Goal: Information Seeking & Learning: Learn about a topic

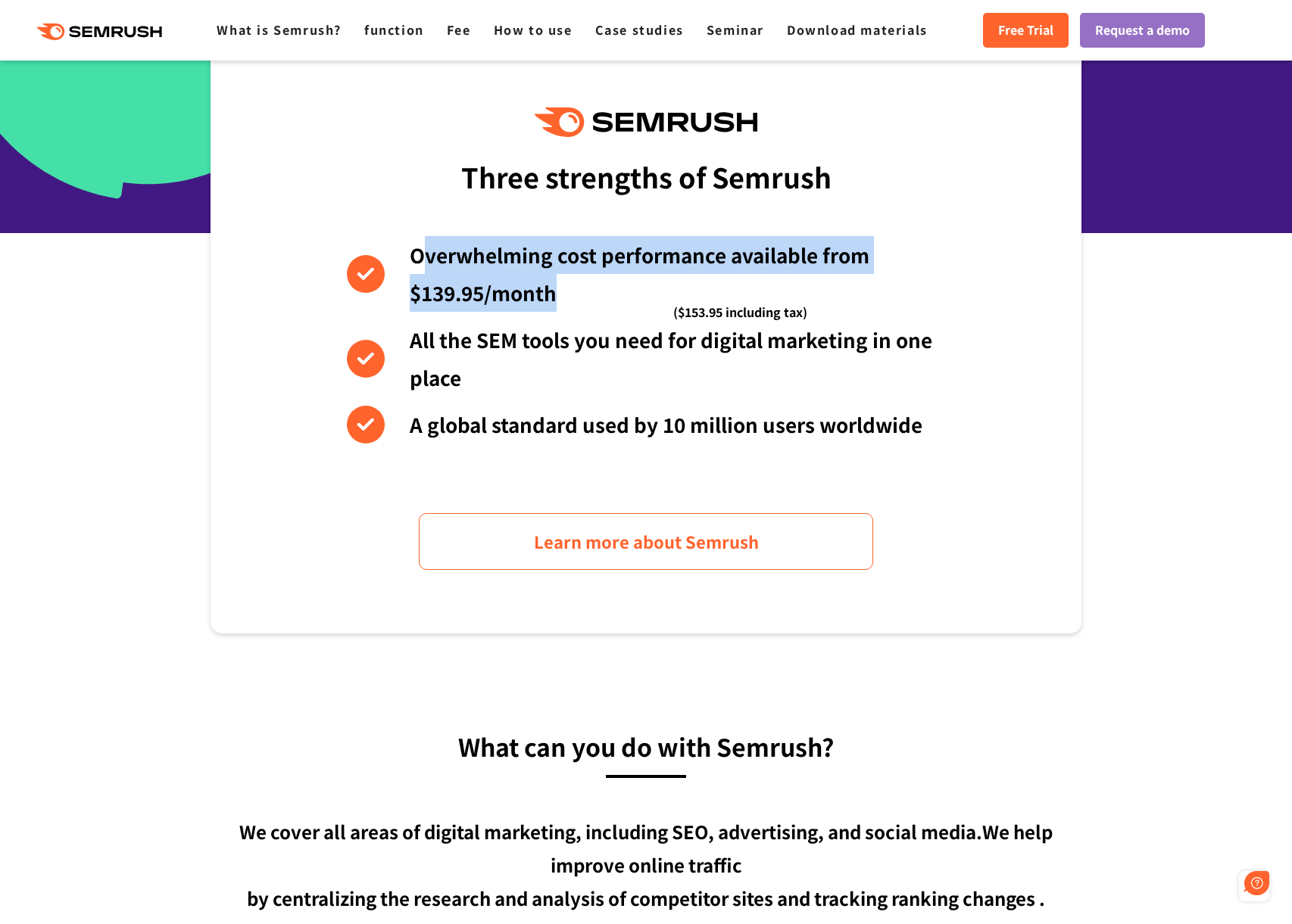
drag, startPoint x: 526, startPoint y: 271, endPoint x: 601, endPoint y: 292, distance: 77.9
click at [601, 292] on li "Overwhelming cost performance available from $139.95/month ($153.95 including t…" at bounding box center [645, 274] width 598 height 76
click at [623, 254] on font "Overwhelming cost performance available from $139.95/month" at bounding box center [639, 273] width 460 height 66
drag, startPoint x: 423, startPoint y: 265, endPoint x: 403, endPoint y: 245, distance: 28.3
click at [403, 246] on li "Overwhelming cost performance available from $139.95/month ($153.95 including t…" at bounding box center [645, 274] width 598 height 76
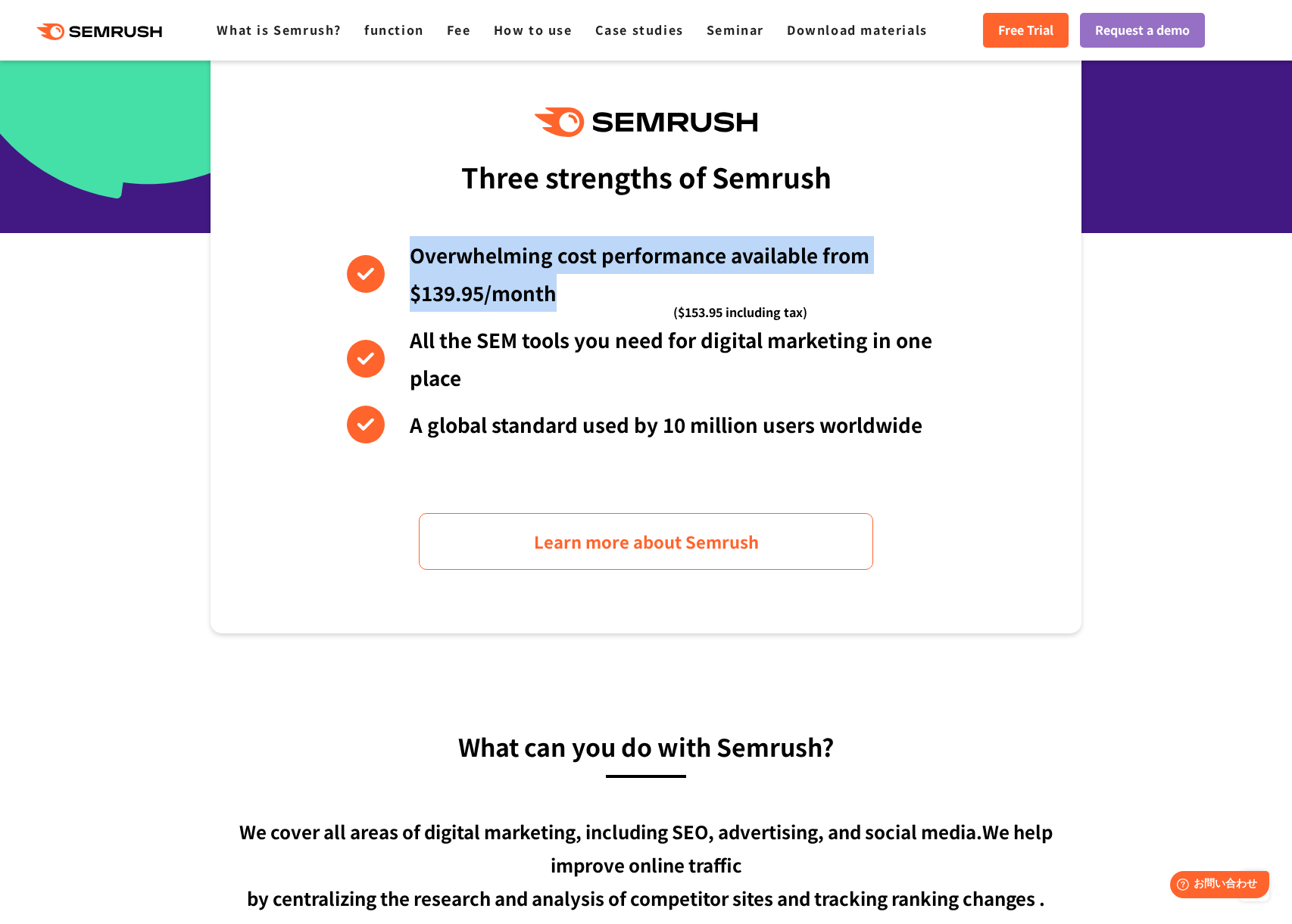
click at [403, 245] on li "Overwhelming cost performance available from $139.95/month ($153.95 including t…" at bounding box center [645, 274] width 598 height 76
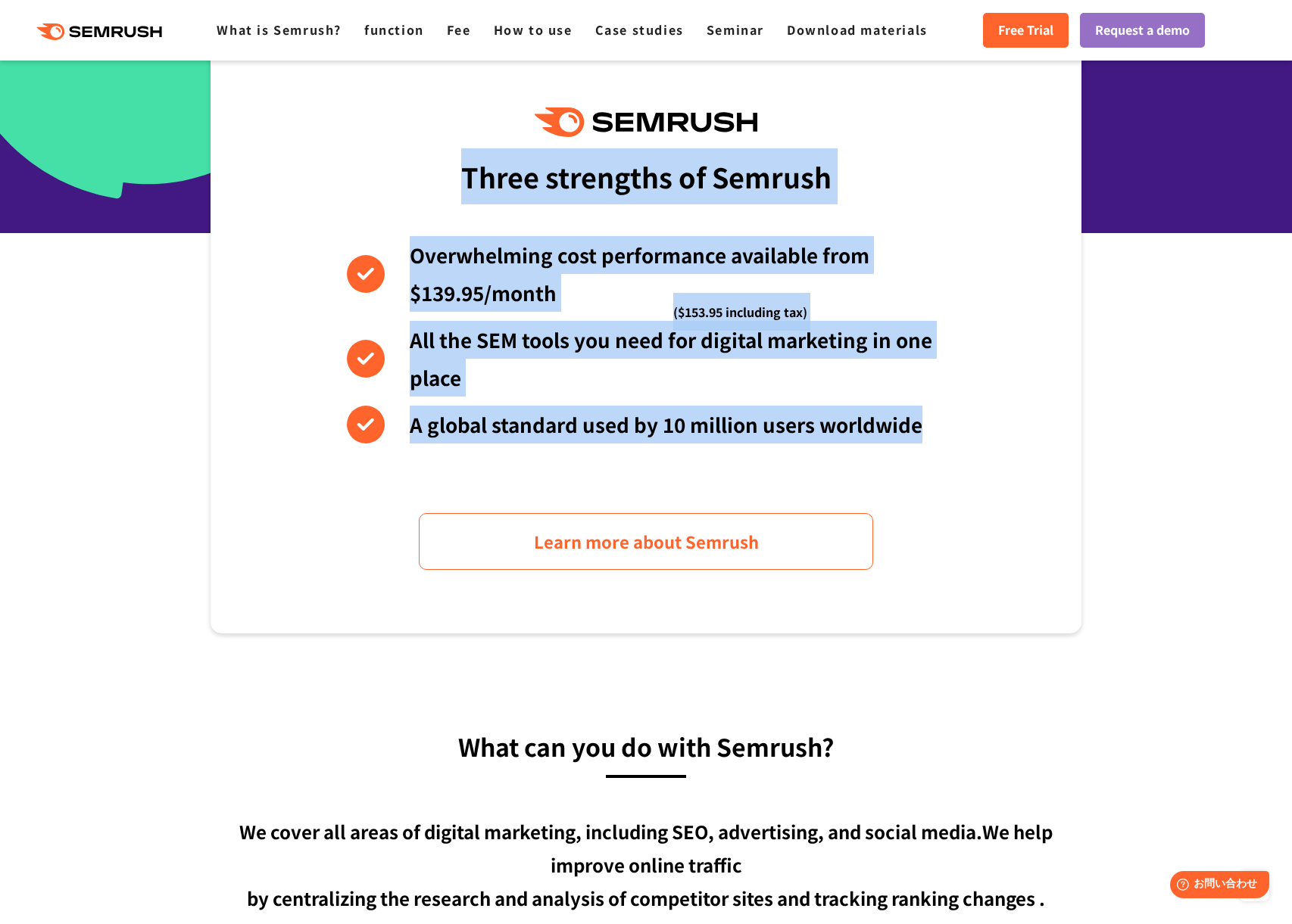
drag, startPoint x: 475, startPoint y: 175, endPoint x: 931, endPoint y: 449, distance: 532.0
click at [930, 452] on div "Three strengths of Semrush Overwhelming cost performance available from $139.95…" at bounding box center [646, 338] width 871 height 589
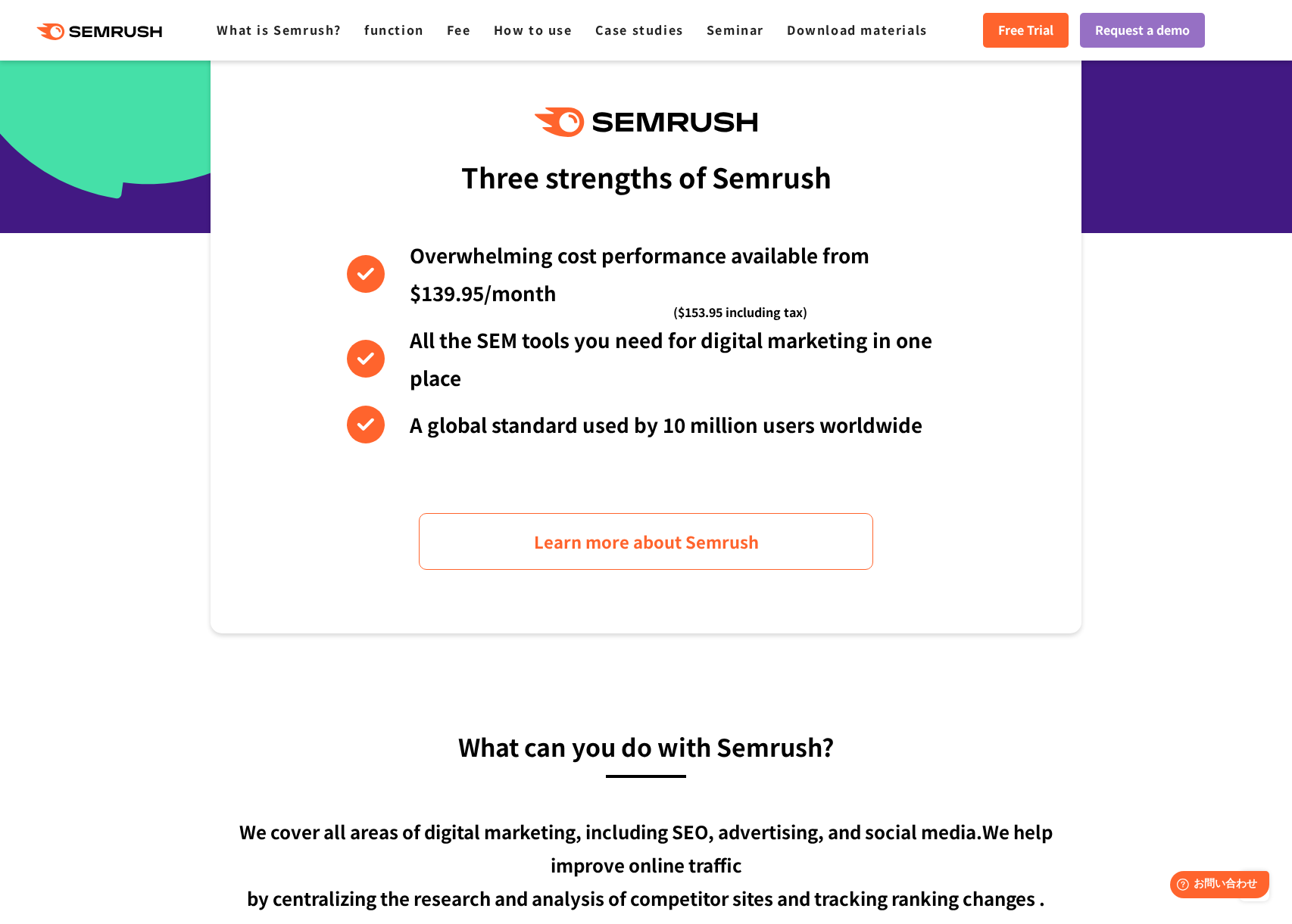
click at [932, 447] on div "Three strengths of Semrush Overwhelming cost performance available from $139.95…" at bounding box center [646, 338] width 871 height 589
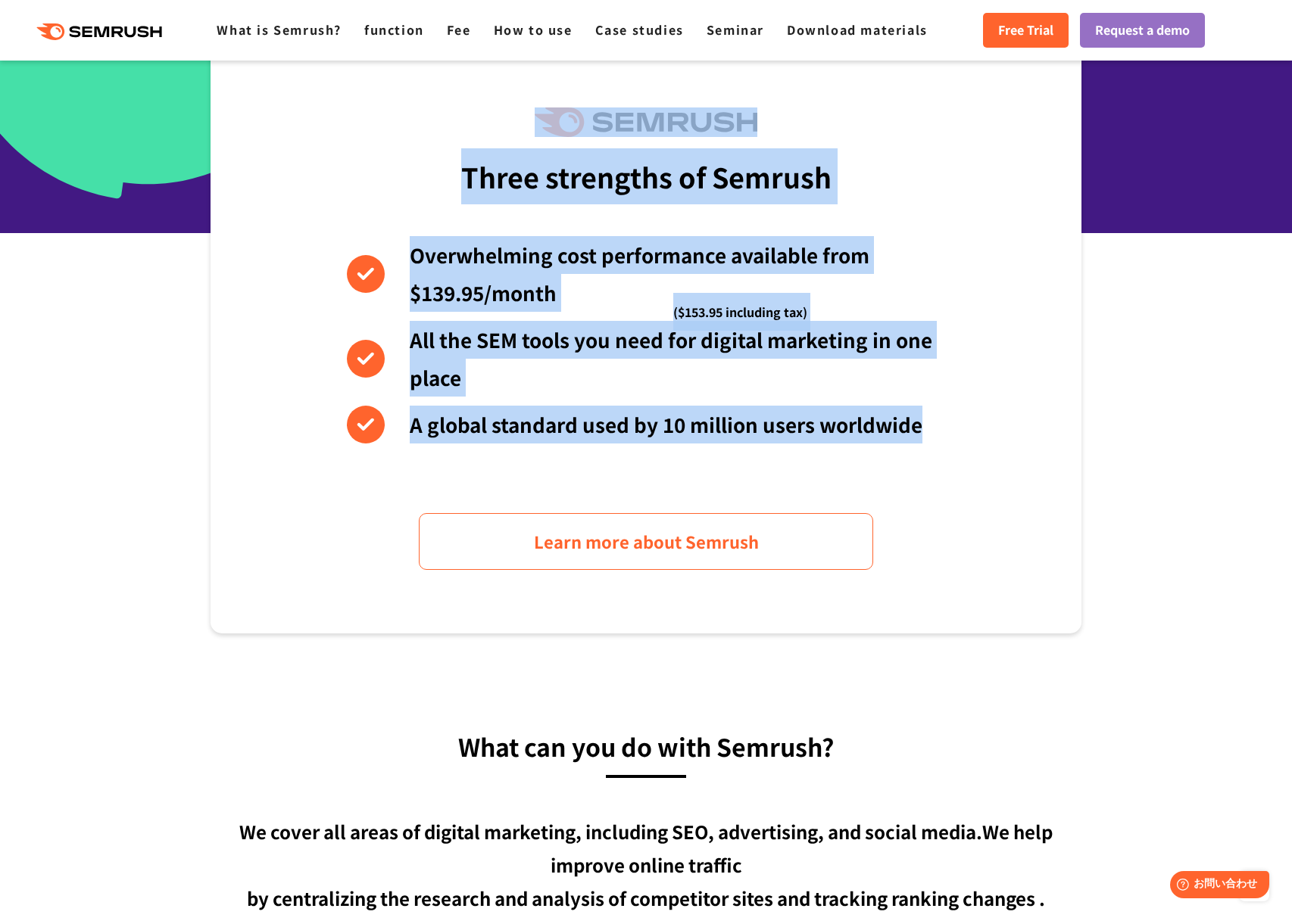
drag, startPoint x: 937, startPoint y: 430, endPoint x: 525, endPoint y: 112, distance: 520.4
click at [527, 112] on div "Three strengths of Semrush Overwhelming cost performance available from $139.95…" at bounding box center [646, 338] width 871 height 589
click at [514, 112] on div "Three strengths of Semrush Overwhelming cost performance available from $139.95…" at bounding box center [646, 338] width 871 height 589
drag, startPoint x: 586, startPoint y: 157, endPoint x: 916, endPoint y: 427, distance: 426.4
click at [916, 427] on div "Three strengths of Semrush Overwhelming cost performance available from $139.95…" at bounding box center [646, 338] width 871 height 589
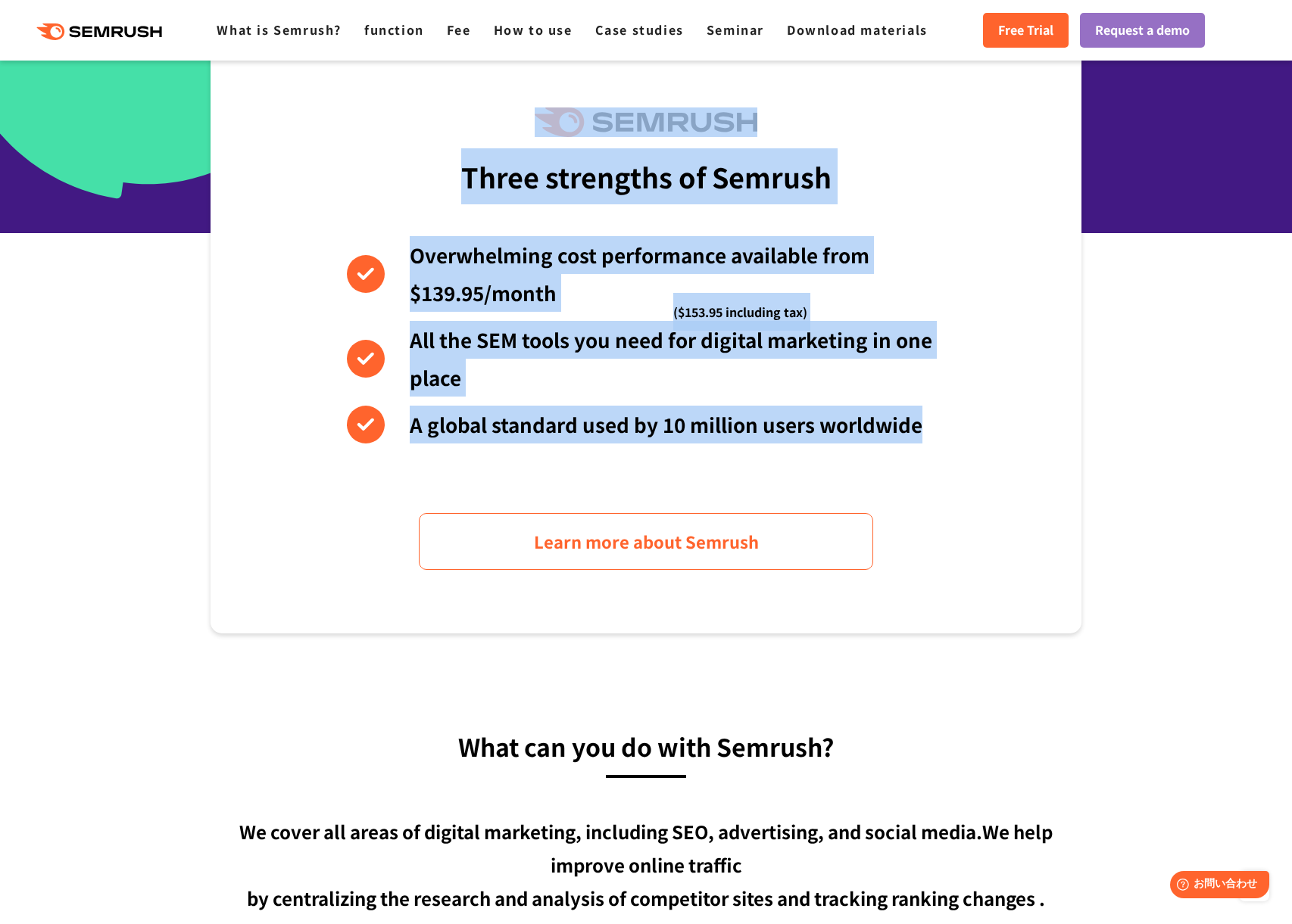
click at [916, 427] on font "A global standard used by 10 million users worldwide" at bounding box center [665, 424] width 512 height 28
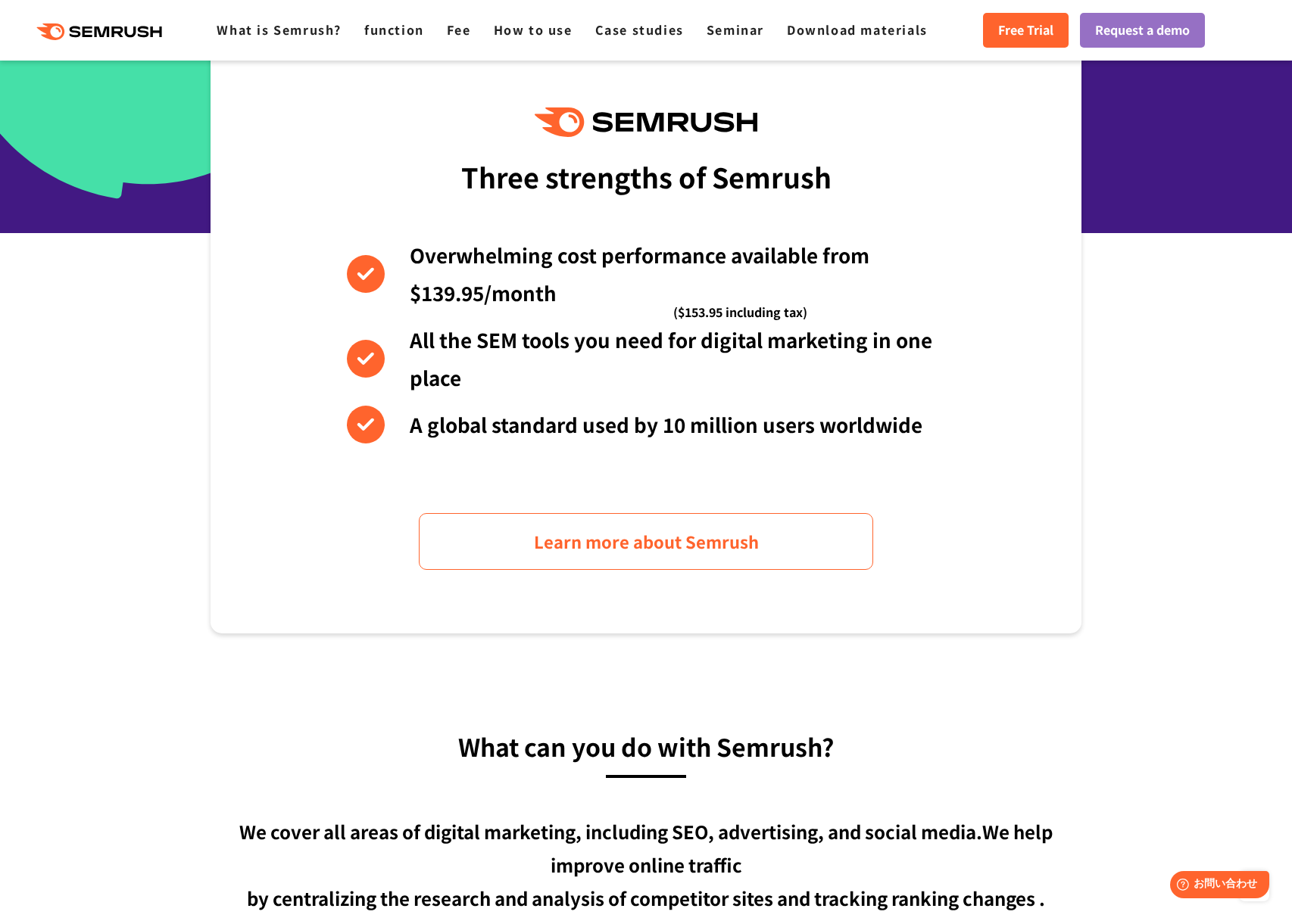
click at [1175, 357] on section "Three strengths of Semrush Overwhelming cost performance available from $139.95…" at bounding box center [646, 338] width 1292 height 589
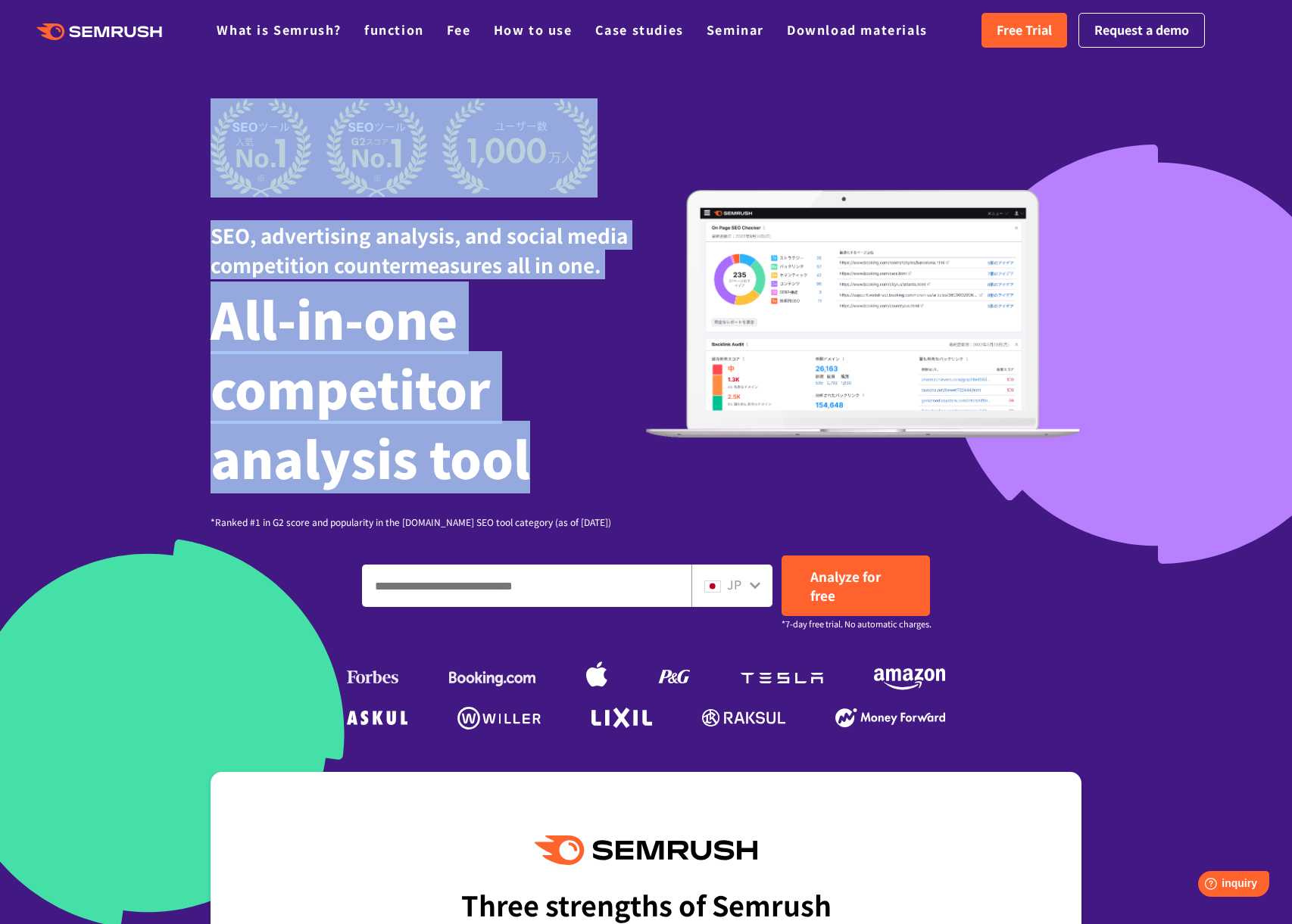
drag, startPoint x: 210, startPoint y: 171, endPoint x: 587, endPoint y: 484, distance: 490.0
click at [588, 485] on section "SEO, advertising analysis, and social media competition countermeasures all in …" at bounding box center [646, 480] width 1292 height 961
click at [586, 483] on h1 "All-in-one competitor analysis tool" at bounding box center [428, 387] width 436 height 208
drag, startPoint x: 571, startPoint y: 463, endPoint x: 177, endPoint y: 137, distance: 511.4
click at [177, 137] on section "SEO, advertising analysis, and social media competition countermeasures all in …" at bounding box center [646, 480] width 1292 height 961
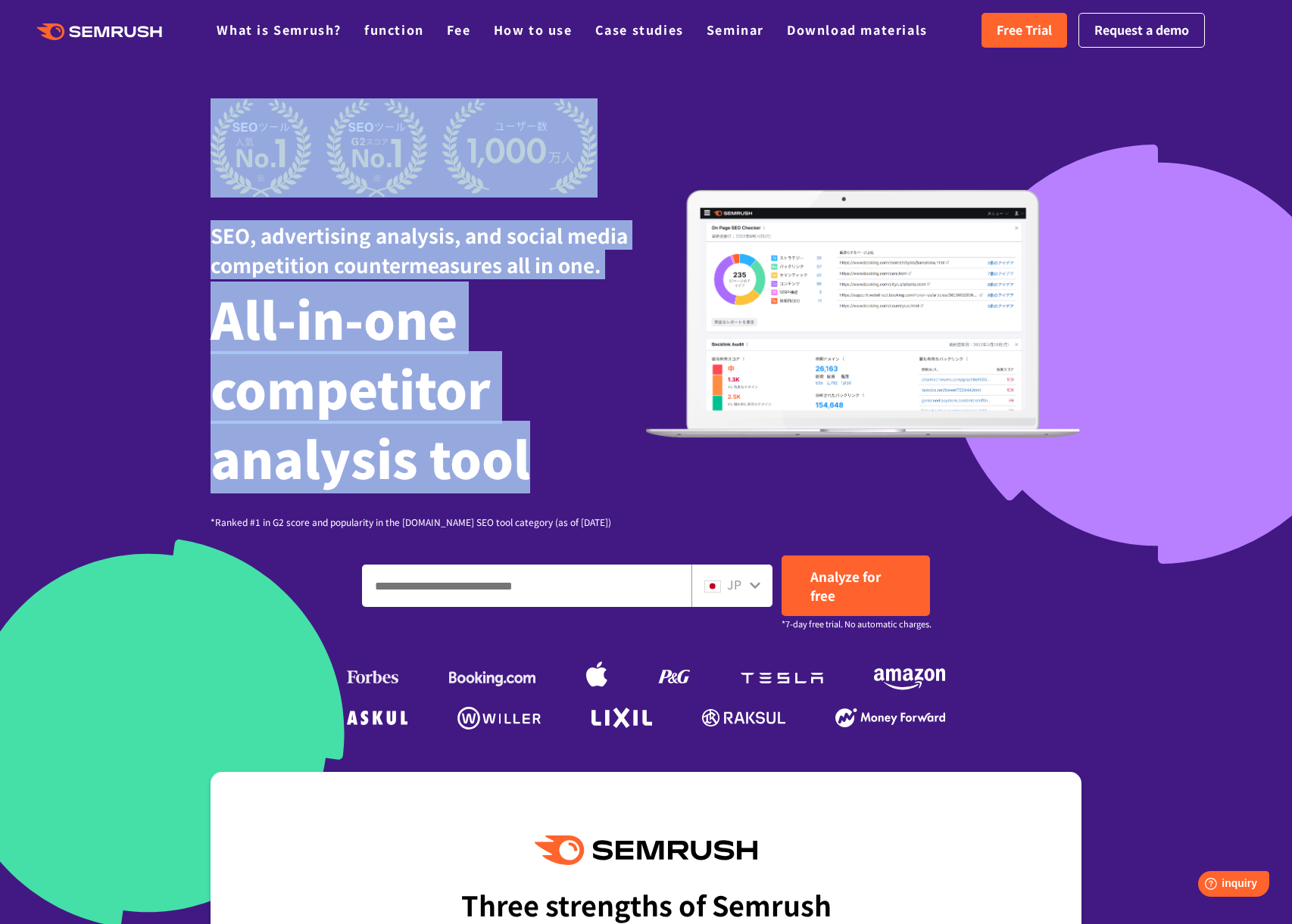
click at [177, 137] on div at bounding box center [646, 480] width 1292 height 961
drag, startPoint x: 401, startPoint y: 292, endPoint x: 555, endPoint y: 465, distance: 231.6
click at [555, 466] on section "SEO, advertising analysis, and social media competition countermeasures all in …" at bounding box center [646, 480] width 1292 height 961
click at [555, 465] on h1 "All-in-one competitor analysis tool" at bounding box center [428, 387] width 436 height 208
drag, startPoint x: 555, startPoint y: 465, endPoint x: 134, endPoint y: 129, distance: 538.6
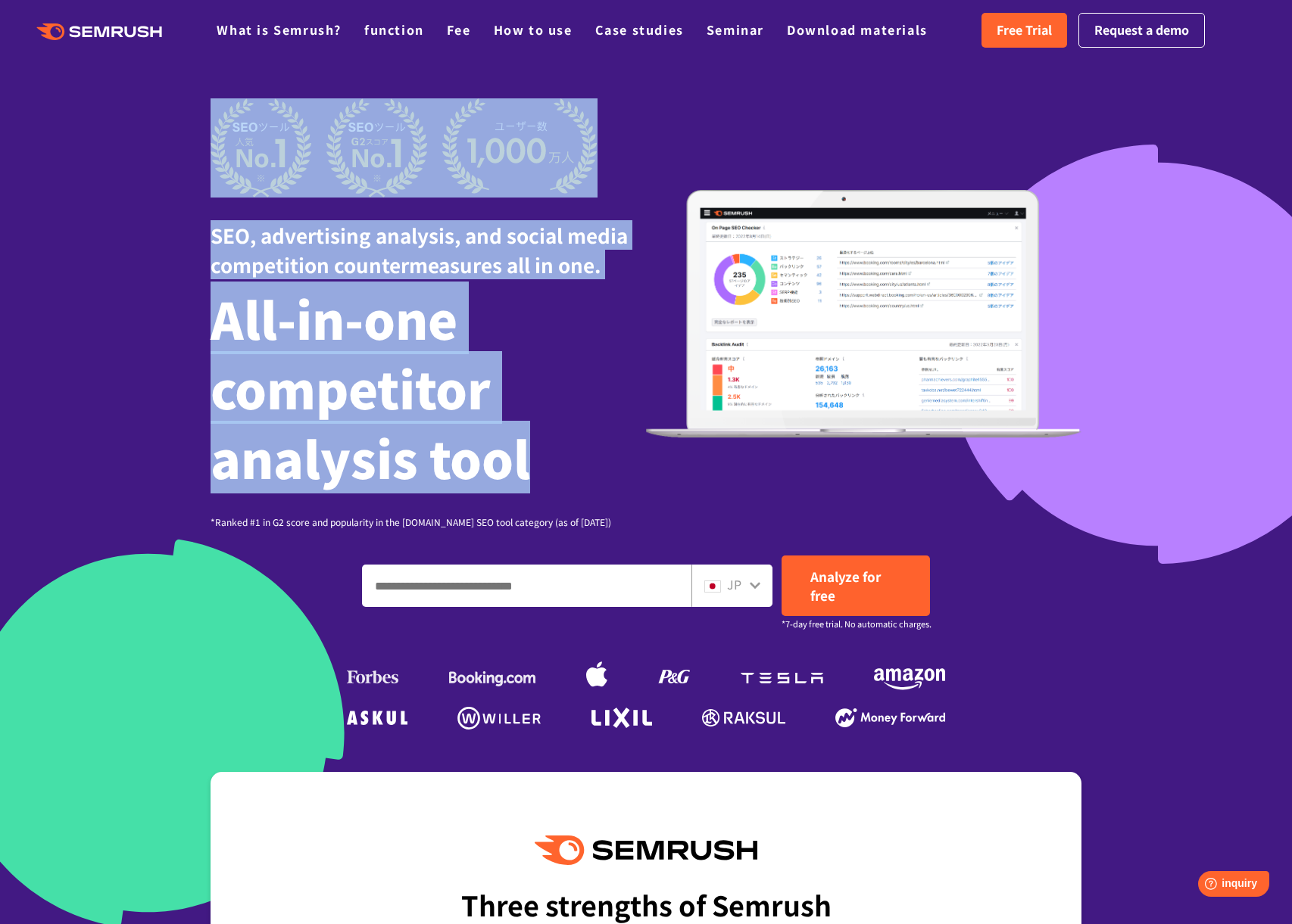
click at [134, 129] on section "SEO, advertising analysis, and social media competition countermeasures all in …" at bounding box center [646, 480] width 1292 height 961
click at [134, 129] on div at bounding box center [646, 480] width 1292 height 961
drag, startPoint x: 329, startPoint y: 284, endPoint x: 527, endPoint y: 458, distance: 263.6
click at [526, 457] on section "SEO, advertising analysis, and social media competition countermeasures all in …" at bounding box center [646, 480] width 1292 height 961
click at [544, 464] on h1 "All-in-one competitor analysis tool" at bounding box center [428, 387] width 436 height 208
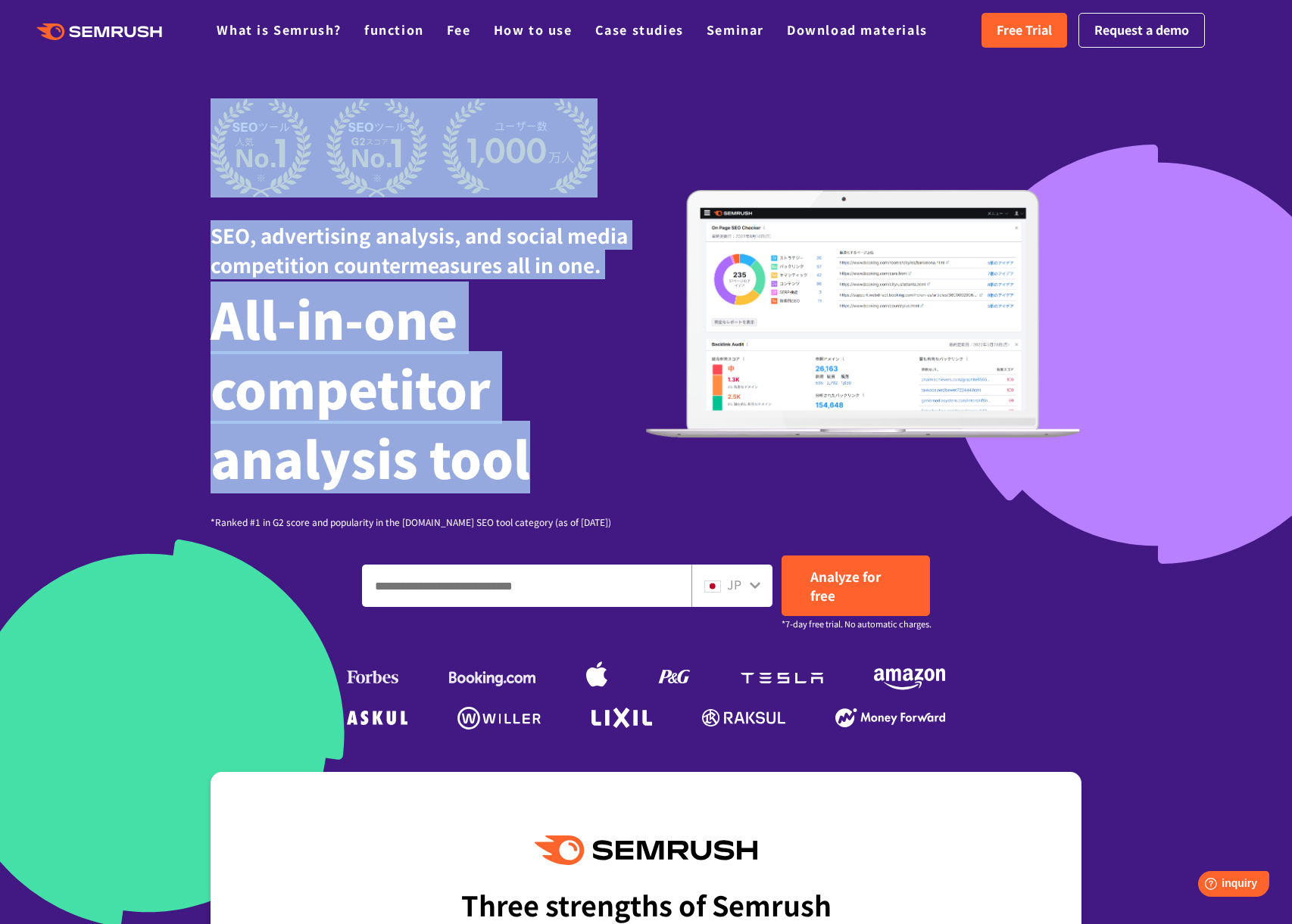
drag, startPoint x: 544, startPoint y: 464, endPoint x: 205, endPoint y: 143, distance: 466.9
click at [206, 144] on div "SEO, advertising analysis, and social media competition countermeasures all in …" at bounding box center [645, 416] width 901 height 636
click at [205, 143] on div "SEO, advertising analysis, and social media competition countermeasures all in …" at bounding box center [645, 416] width 901 height 636
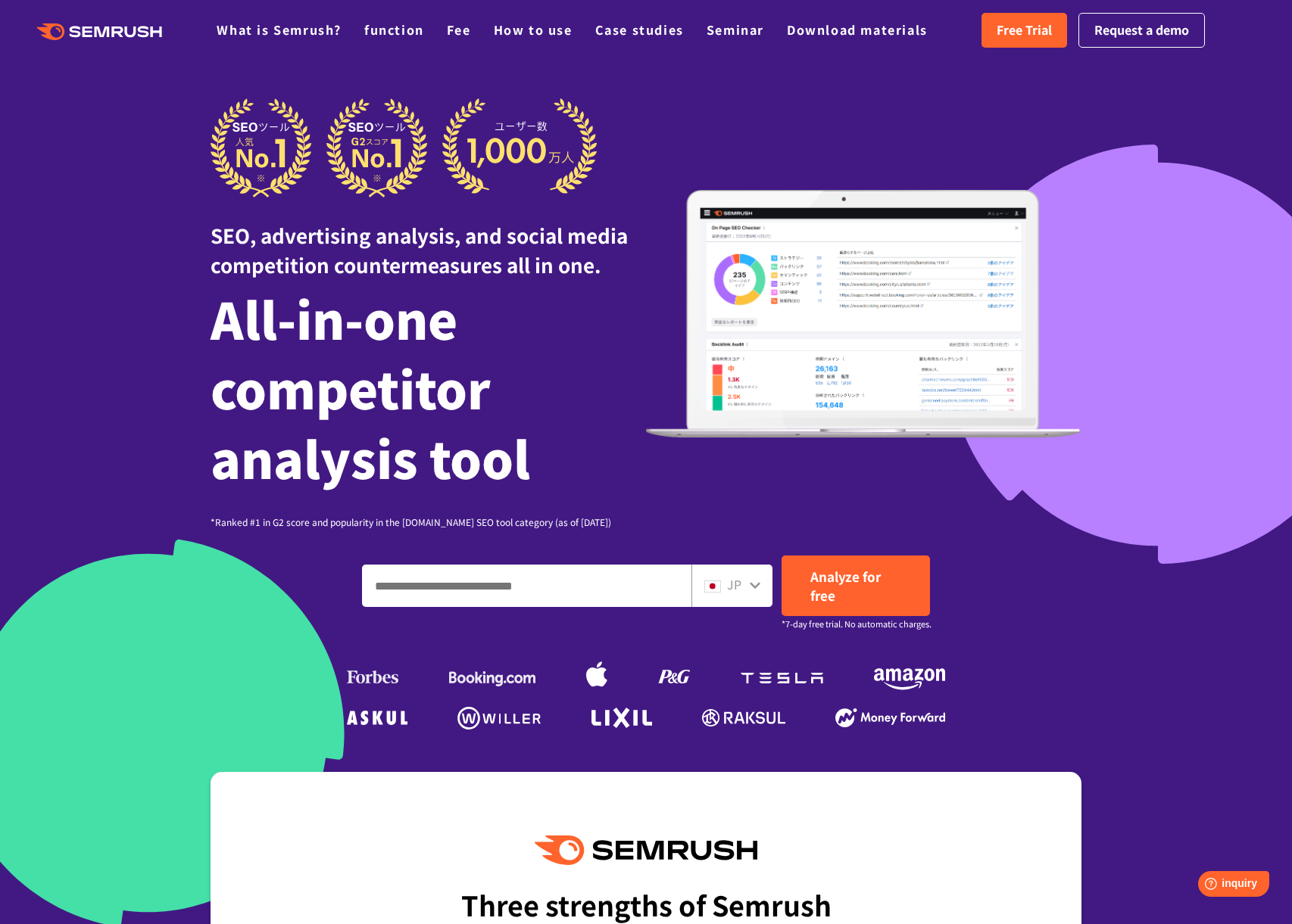
drag, startPoint x: 588, startPoint y: 146, endPoint x: 198, endPoint y: 141, distance: 390.0
click at [198, 141] on div "SEO, advertising analysis, and social media competition countermeasures all in …" at bounding box center [645, 416] width 901 height 636
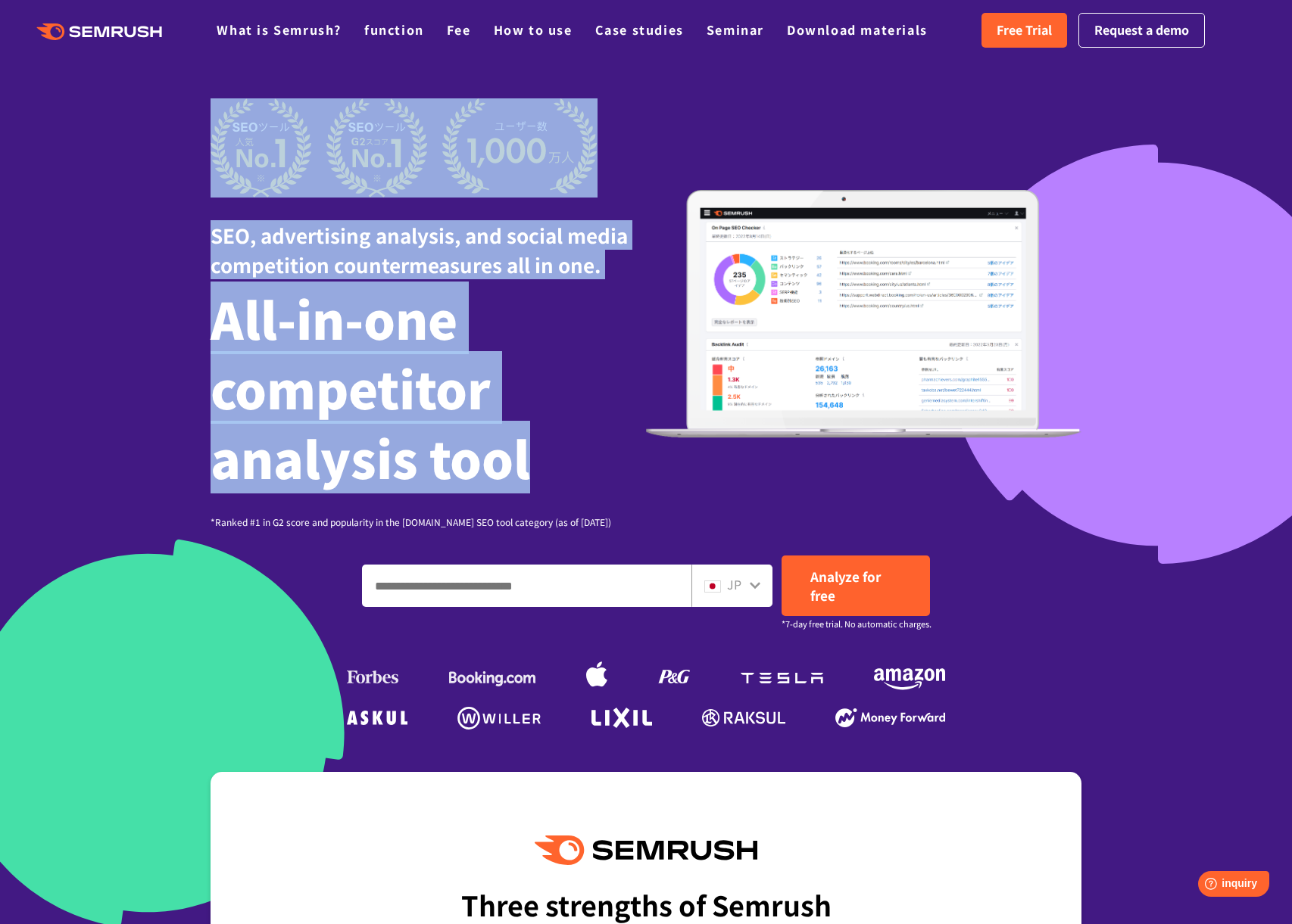
drag, startPoint x: 198, startPoint y: 141, endPoint x: 600, endPoint y: 435, distance: 498.0
click at [600, 435] on div "SEO, advertising analysis, and social media competition countermeasures all in …" at bounding box center [645, 416] width 901 height 636
click at [599, 435] on h1 "All-in-one competitor analysis tool" at bounding box center [428, 387] width 436 height 208
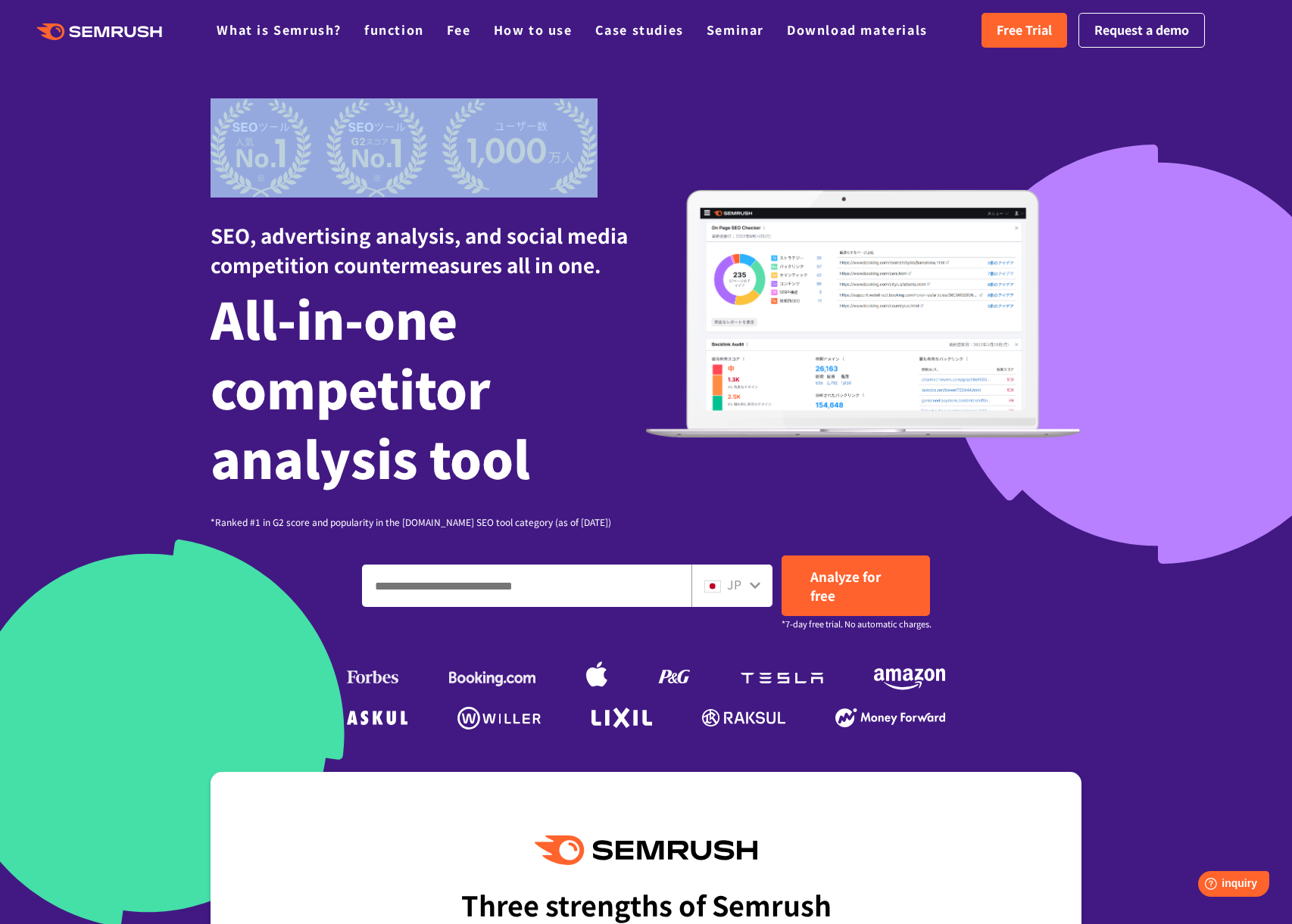
drag, startPoint x: 640, startPoint y: 156, endPoint x: 127, endPoint y: 144, distance: 513.1
click at [127, 144] on section "SEO, advertising analysis, and social media competition countermeasures all in …" at bounding box center [646, 480] width 1292 height 961
click at [133, 147] on div at bounding box center [646, 480] width 1292 height 961
drag, startPoint x: 521, startPoint y: 160, endPoint x: 670, endPoint y: 162, distance: 149.0
click at [670, 162] on section "SEO, advertising analysis, and social media competition countermeasures all in …" at bounding box center [646, 480] width 1292 height 961
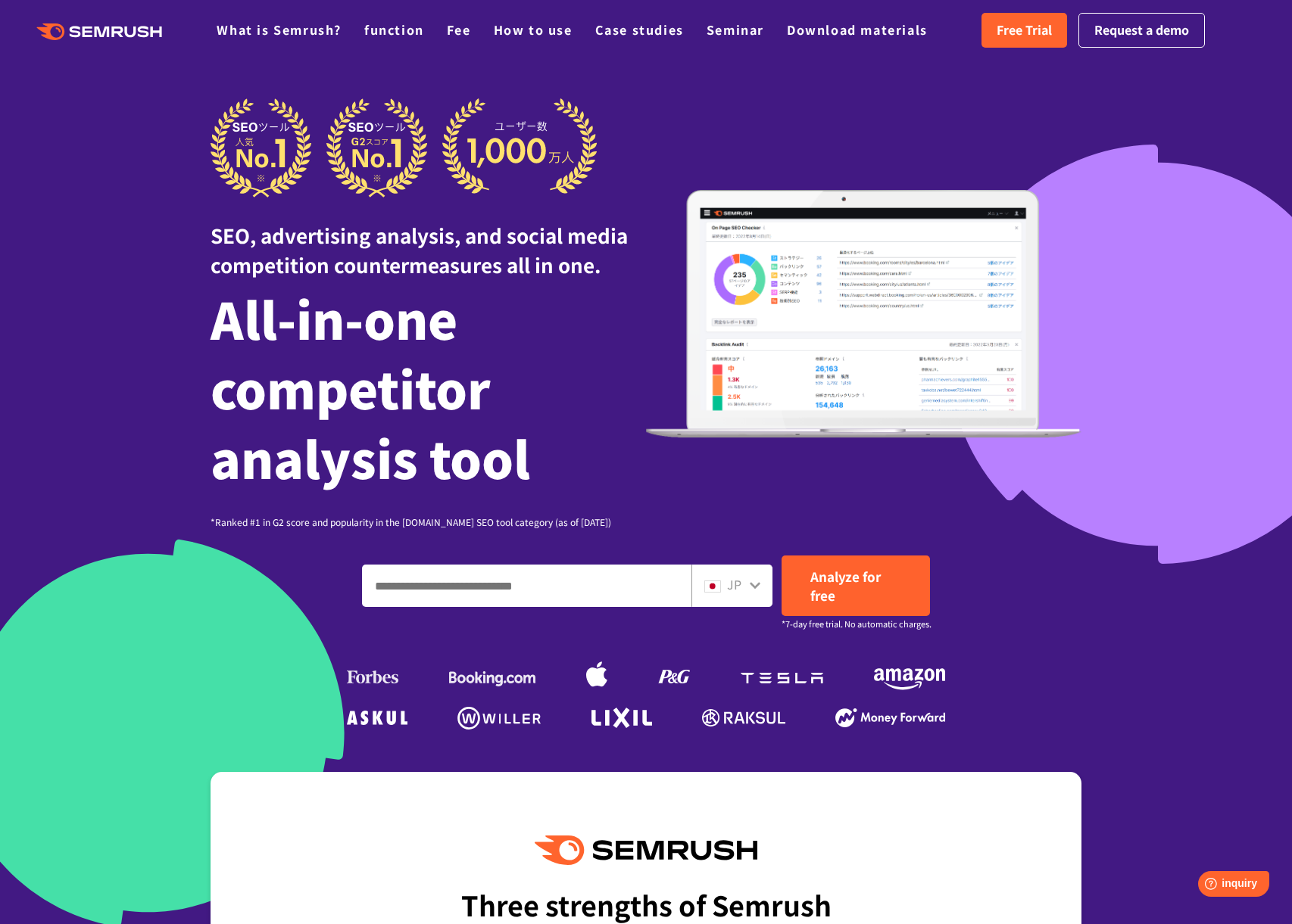
click at [665, 159] on div "SEO, advertising analysis, and social media competition countermeasures all in …" at bounding box center [646, 313] width 871 height 430
